Goal: Information Seeking & Learning: Learn about a topic

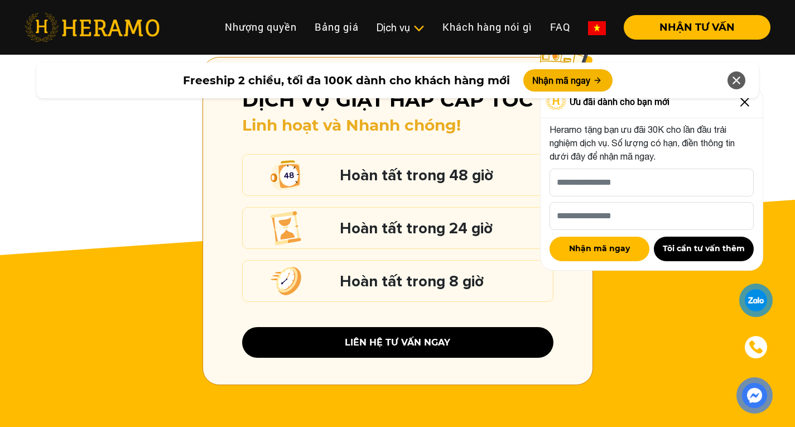
scroll to position [1577, 0]
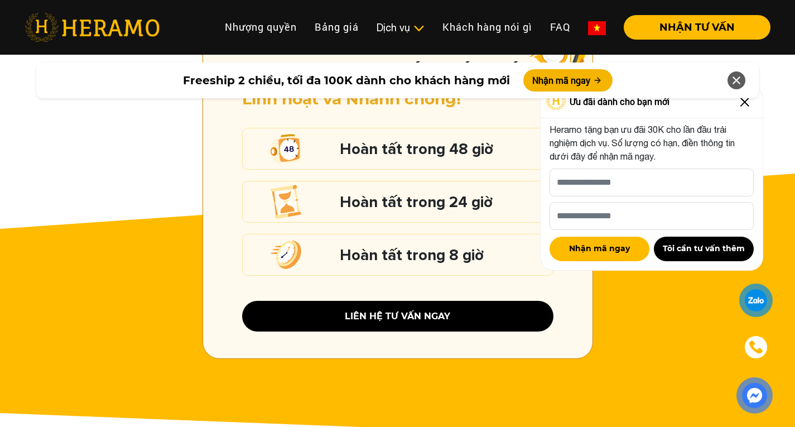
click at [743, 98] on div "Freeship 2 chiều, tối đa 100K dành cho khách hàng mới Nhận mã ngay" at bounding box center [397, 80] width 795 height 49
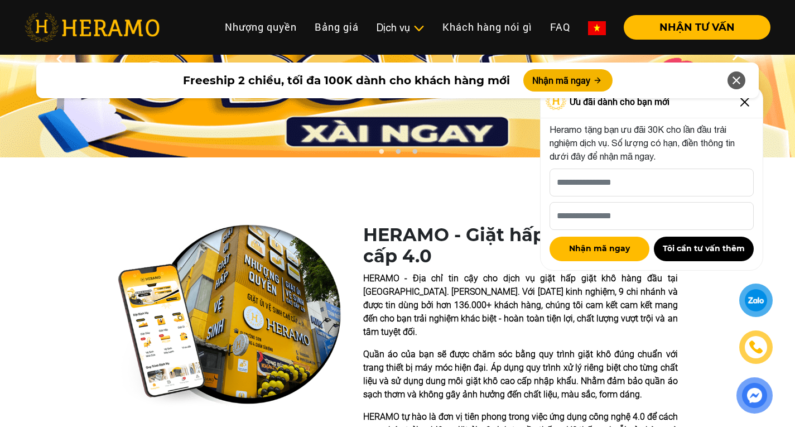
scroll to position [0, 0]
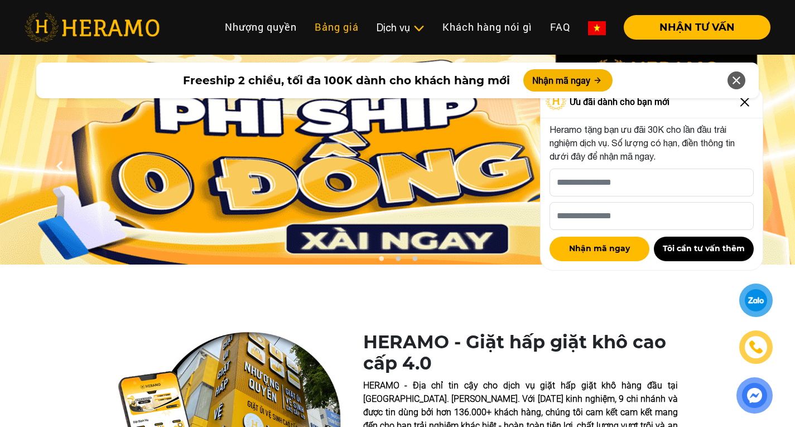
click at [339, 30] on link "Bảng giá" at bounding box center [337, 27] width 62 height 24
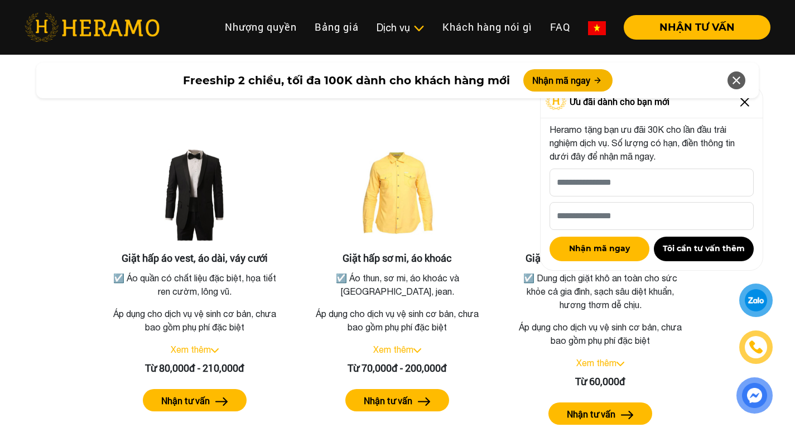
click at [744, 102] on div "Freeship 2 chiều, tối đa 100K dành cho khách hàng mới Nhận mã ngay" at bounding box center [397, 80] width 795 height 49
click at [743, 100] on div "Freeship 2 chiều, tối đa 100K dành cho khách hàng mới Nhận mã ngay" at bounding box center [397, 80] width 795 height 49
click at [737, 84] on icon at bounding box center [736, 80] width 13 height 20
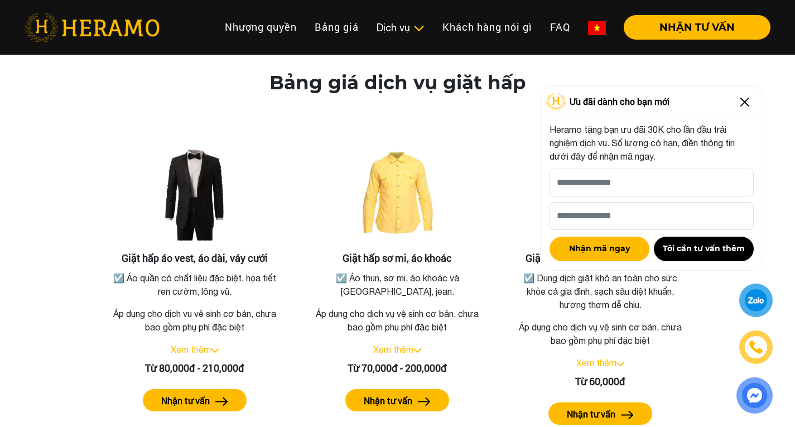
click at [746, 98] on img at bounding box center [745, 102] width 18 height 18
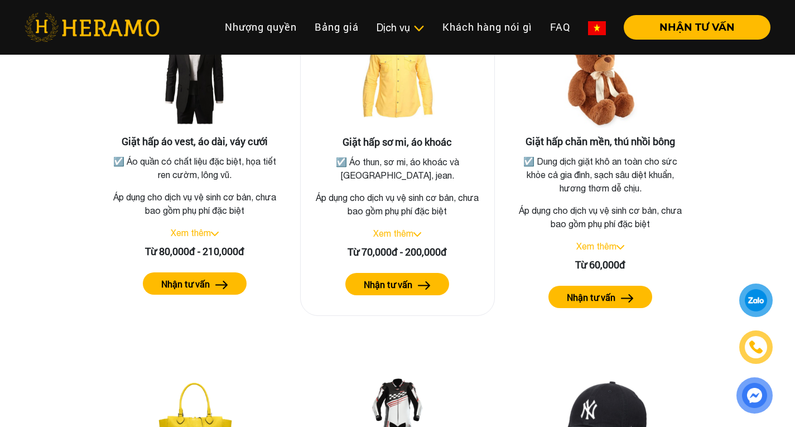
scroll to position [2119, 0]
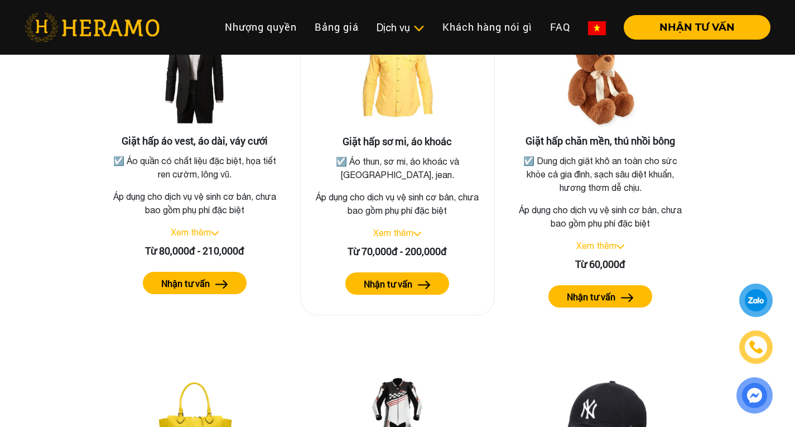
click at [396, 228] on link "Xem thêm" at bounding box center [393, 233] width 40 height 10
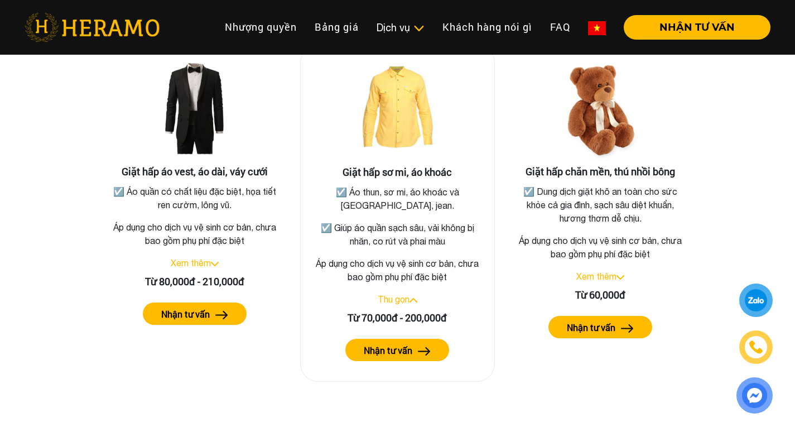
scroll to position [2088, 0]
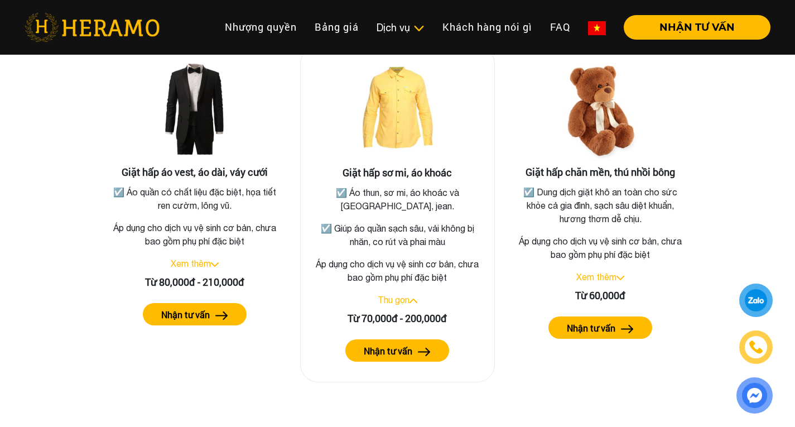
click at [396, 344] on label "Nhận tư vấn" at bounding box center [388, 350] width 49 height 13
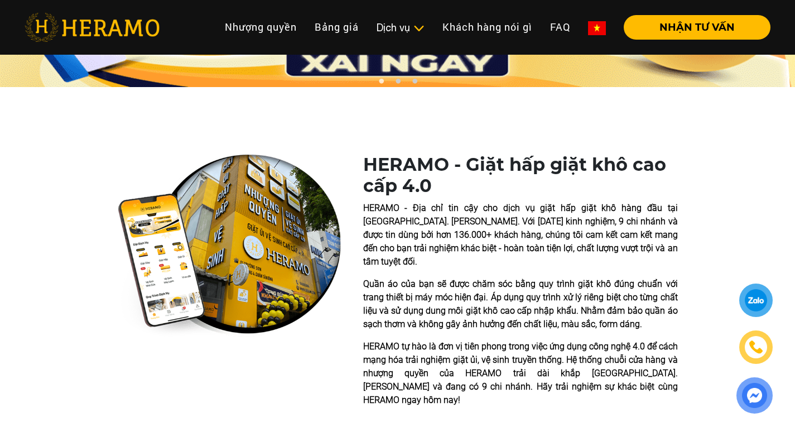
scroll to position [0, 0]
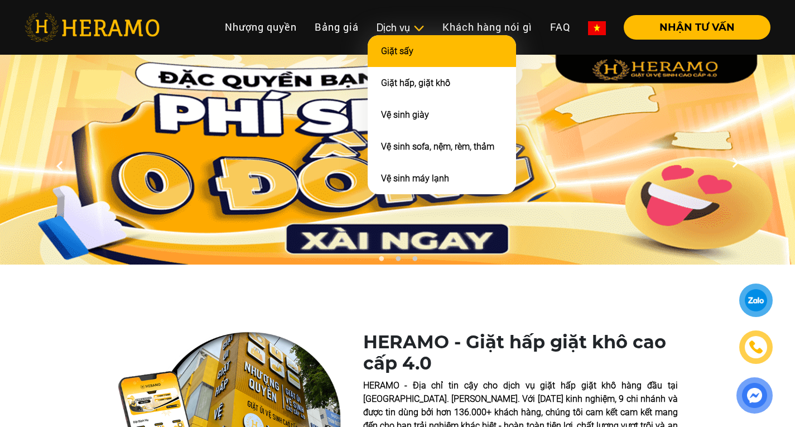
click at [410, 47] on link "Giặt sấy" at bounding box center [397, 51] width 32 height 11
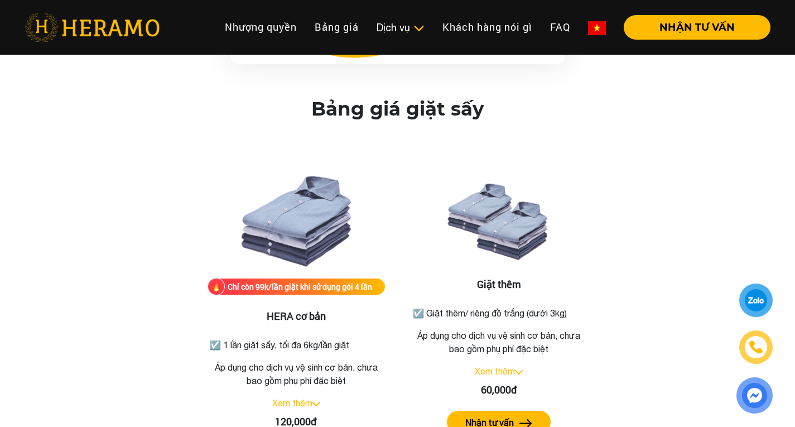
scroll to position [1340, 0]
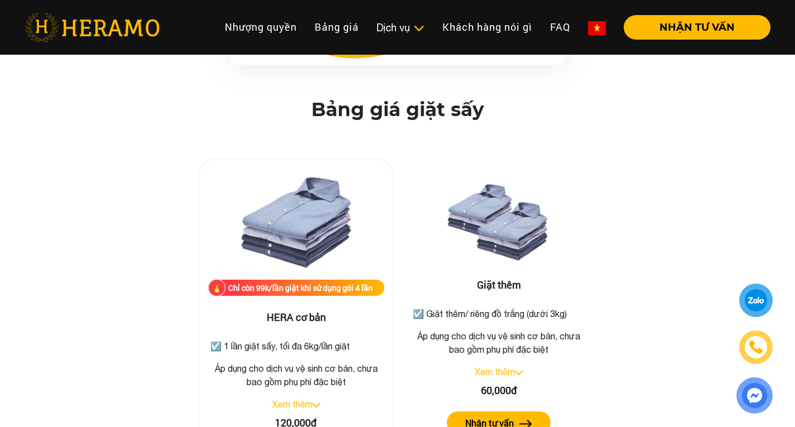
click at [306, 399] on link "Xem thêm" at bounding box center [292, 404] width 40 height 10
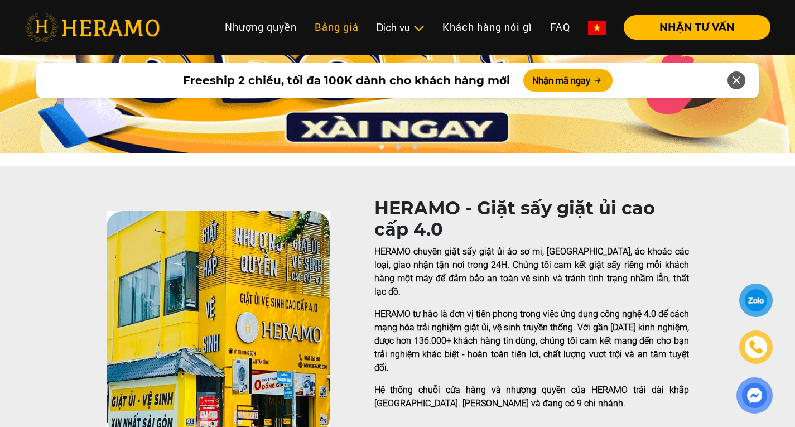
scroll to position [78, 0]
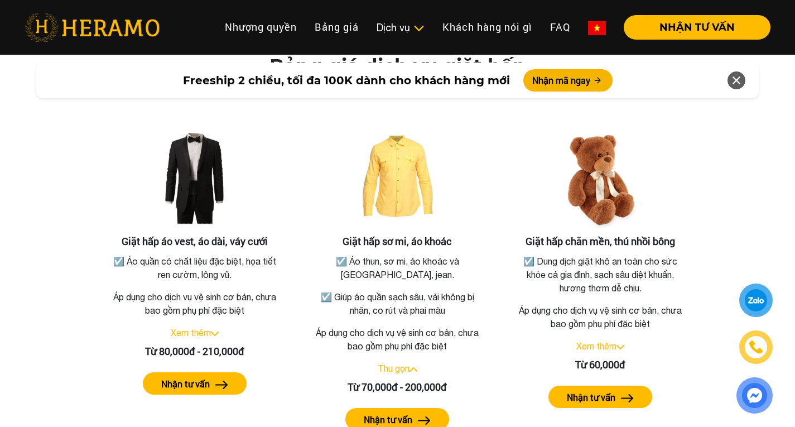
scroll to position [2051, 0]
